Goal: Task Accomplishment & Management: Use online tool/utility

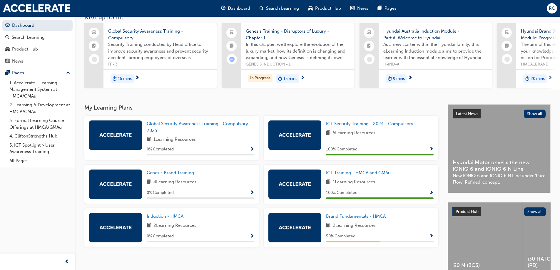
scroll to position [59, 0]
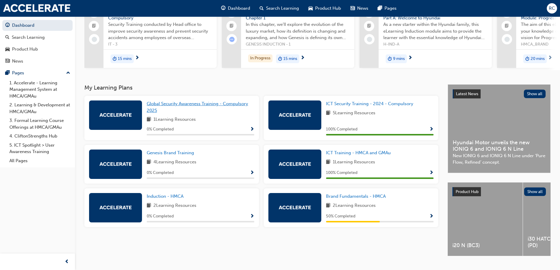
click at [223, 107] on span "Global Security Awareness Training - Compulsory 2025" at bounding box center [197, 107] width 101 height 12
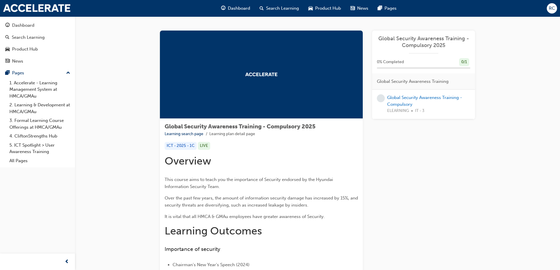
click at [299, 85] on div at bounding box center [261, 75] width 203 height 88
click at [419, 99] on link "Global Security Awareness Training - Compulsory" at bounding box center [424, 101] width 75 height 12
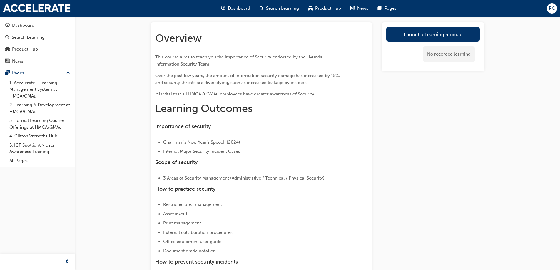
scroll to position [27, 0]
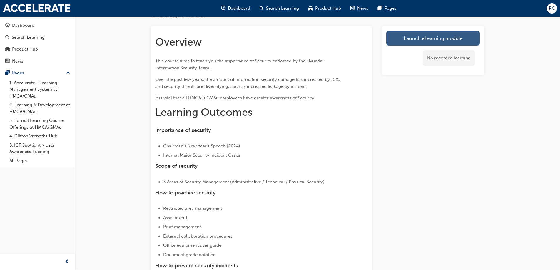
click at [414, 36] on link "Launch eLearning module" at bounding box center [433, 38] width 94 height 15
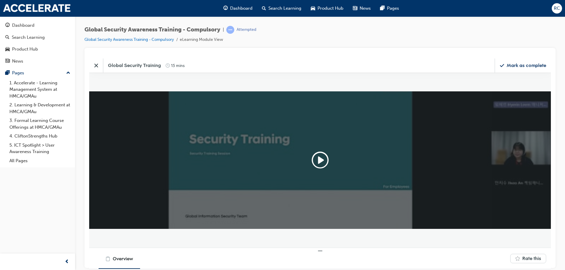
scroll to position [147, 471]
click at [321, 155] on icon "Play" at bounding box center [320, 160] width 19 height 19
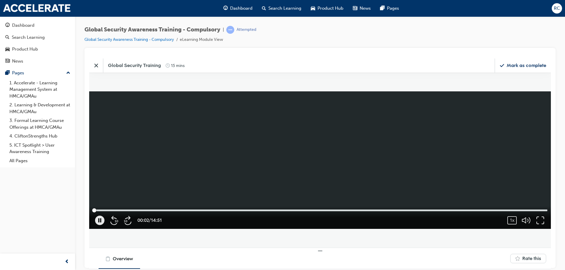
click at [539, 219] on icon "button" at bounding box center [539, 220] width 9 height 9
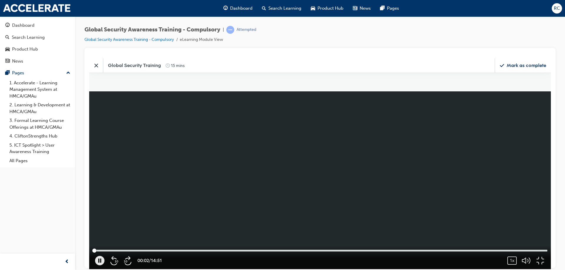
scroll to position [254, 574]
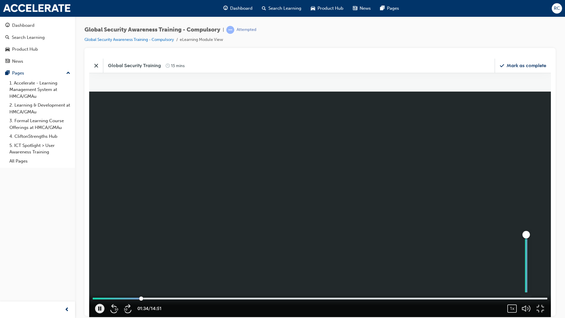
click at [527, 270] on div "button" at bounding box center [526, 262] width 2 height 59
click at [226, 237] on video at bounding box center [320, 187] width 462 height 258
click at [102, 270] on icon "button" at bounding box center [99, 307] width 9 height 9
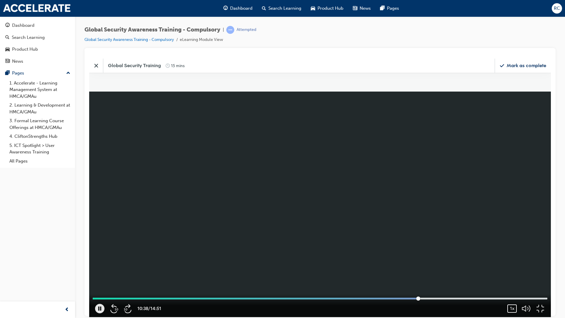
click at [517, 270] on div "1x" at bounding box center [511, 308] width 9 height 8
click at [497, 258] on span "1.25" at bounding box center [493, 254] width 8 height 6
click at [100, 270] on icon "button" at bounding box center [99, 307] width 9 height 9
click at [104, 270] on icon "button" at bounding box center [99, 307] width 9 height 9
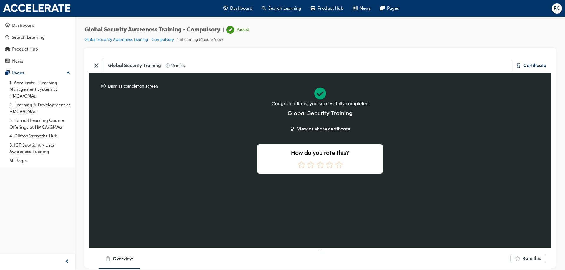
scroll to position [30, 0]
click at [96, 66] on icon "Close" at bounding box center [96, 65] width 6 height 6
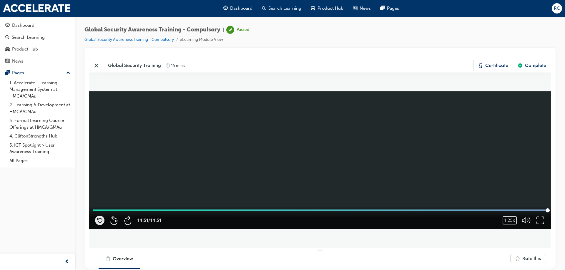
click at [532, 63] on div "Complete" at bounding box center [535, 65] width 21 height 6
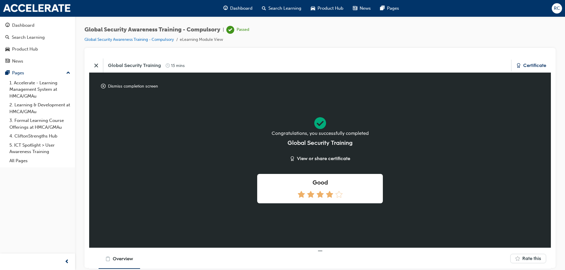
click at [330, 195] on icon at bounding box center [330, 194] width 9 height 9
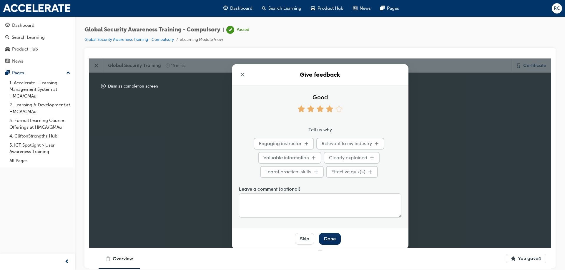
scroll to position [11, 0]
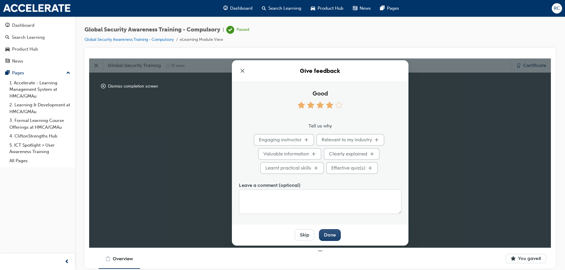
click at [330, 236] on div "Done" at bounding box center [330, 235] width 12 height 6
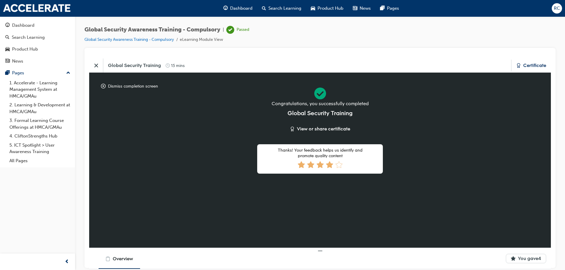
scroll to position [30, 0]
click at [535, 70] on button "Certificate" at bounding box center [531, 65] width 40 height 12
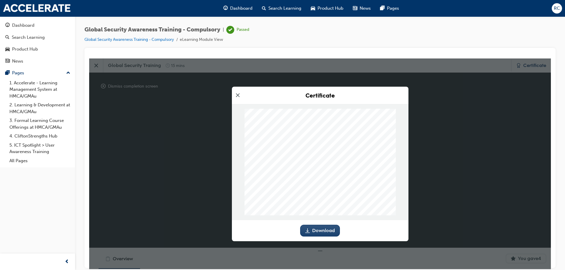
click at [329, 229] on div "Download" at bounding box center [323, 230] width 23 height 6
click at [238, 94] on icon "Close modal" at bounding box center [238, 95] width 4 height 4
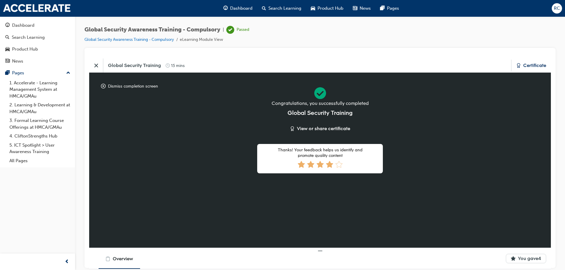
click at [98, 64] on icon "Close" at bounding box center [96, 65] width 6 height 6
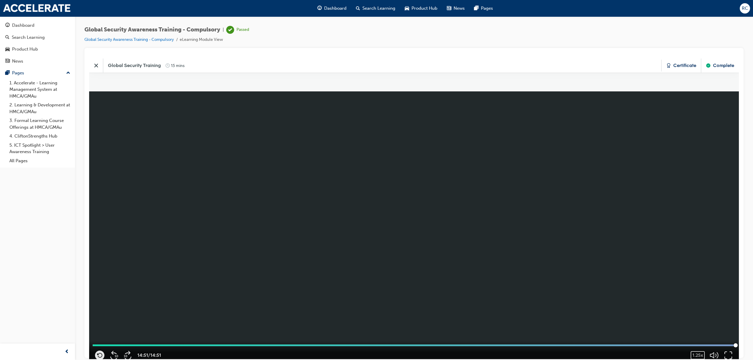
scroll to position [237, 659]
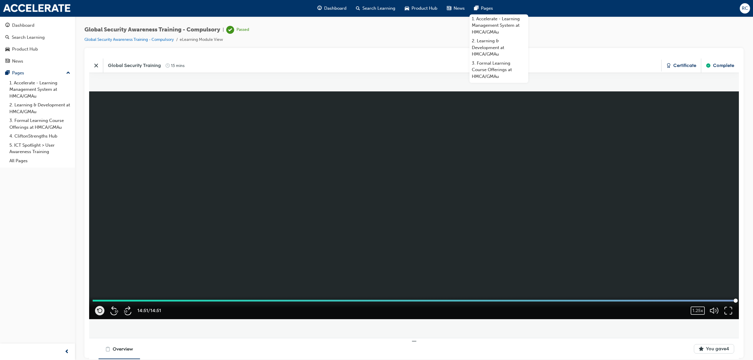
click at [98, 63] on icon "Close" at bounding box center [96, 65] width 6 height 6
drag, startPoint x: 401, startPoint y: 58, endPoint x: 490, endPoint y: 116, distance: 105.7
click at [401, 58] on div "Global Security Training 15 mins Certificate Complete" at bounding box center [414, 65] width 650 height 14
click at [214, 29] on span "Global Security Awareness Training - Compulsory" at bounding box center [152, 29] width 136 height 7
click at [33, 82] on link "1. Accelerate - Learning Management System at HMCA/GMAu" at bounding box center [40, 90] width 66 height 22
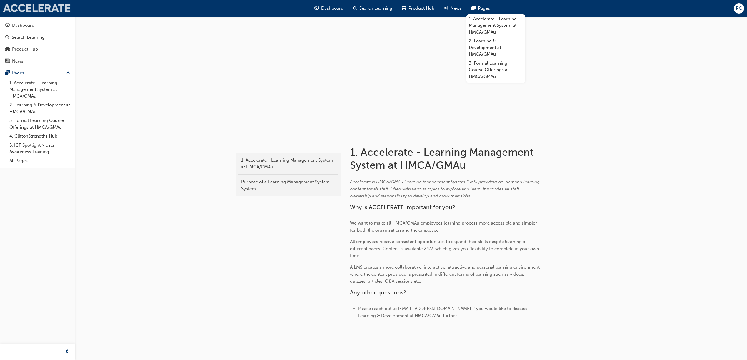
drag, startPoint x: 24, startPoint y: 5, endPoint x: 38, endPoint y: 9, distance: 14.3
click at [25, 5] on img at bounding box center [37, 8] width 68 height 8
